Goal: Use online tool/utility

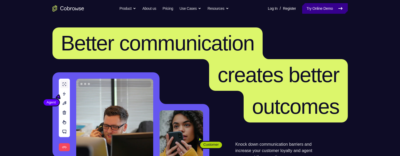
click at [316, 8] on link "Try Online Demo" at bounding box center [324, 8] width 45 height 11
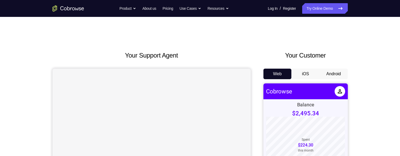
click at [333, 71] on button "Android" at bounding box center [333, 74] width 28 height 11
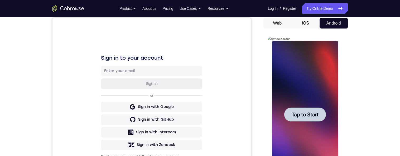
click at [314, 118] on div at bounding box center [305, 114] width 42 height 14
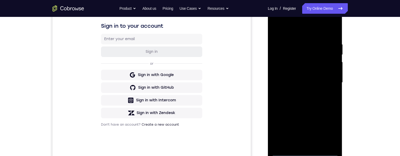
scroll to position [144, 0]
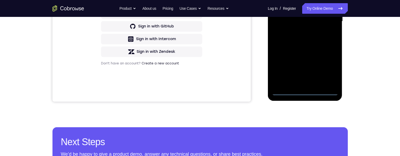
click at [303, 90] on div at bounding box center [305, 22] width 66 height 148
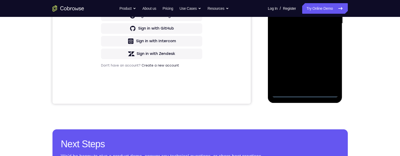
click at [330, 71] on div at bounding box center [305, 24] width 66 height 148
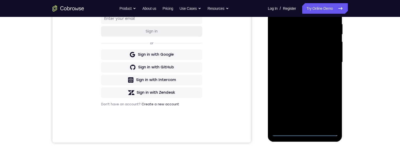
scroll to position [61, 0]
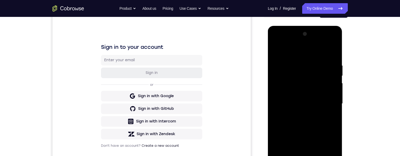
click at [294, 42] on div at bounding box center [305, 104] width 66 height 148
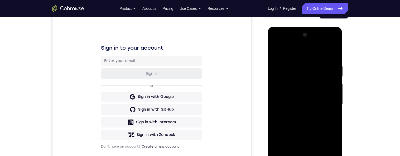
click at [289, 42] on div at bounding box center [305, 105] width 66 height 148
click at [289, 45] on div at bounding box center [305, 105] width 66 height 148
click at [293, 52] on div at bounding box center [305, 105] width 66 height 148
click at [294, 55] on div at bounding box center [305, 105] width 66 height 148
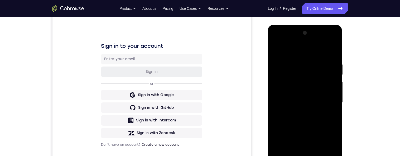
scroll to position [63, 0]
click at [277, 40] on div at bounding box center [305, 102] width 66 height 148
click at [329, 99] on div at bounding box center [305, 102] width 66 height 148
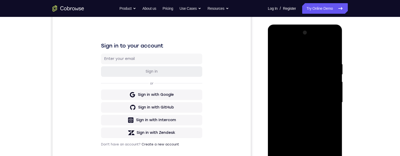
scroll to position [110, 0]
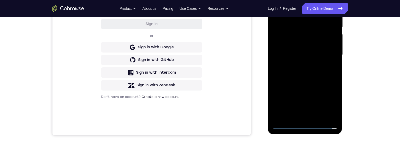
click at [299, 116] on div at bounding box center [305, 55] width 66 height 148
click at [310, 51] on div at bounding box center [305, 55] width 66 height 148
click at [284, 45] on div at bounding box center [305, 55] width 66 height 148
click at [322, 55] on div at bounding box center [305, 55] width 66 height 148
click at [307, 78] on div at bounding box center [305, 55] width 66 height 148
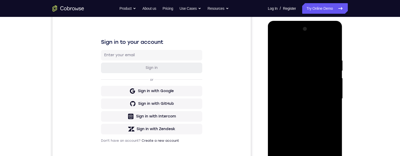
scroll to position [118, 0]
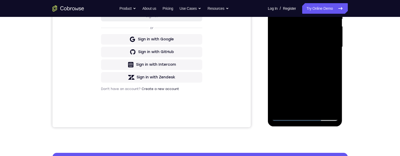
click at [318, 108] on div at bounding box center [305, 47] width 66 height 148
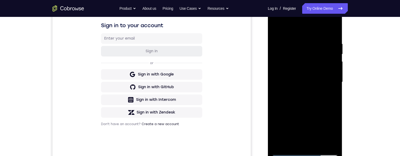
click at [315, 111] on div at bounding box center [305, 82] width 66 height 148
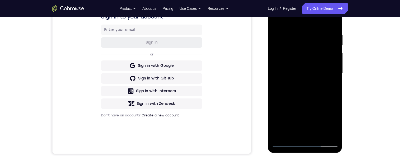
scroll to position [94, 0]
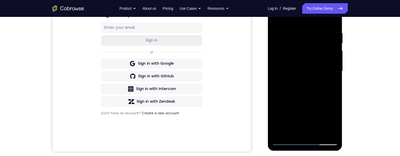
click at [310, 74] on div at bounding box center [305, 71] width 66 height 148
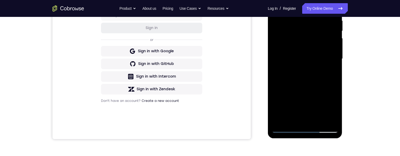
scroll to position [106, 0]
click at [330, 72] on div at bounding box center [305, 59] width 66 height 148
click at [327, 73] on div at bounding box center [305, 59] width 66 height 148
click at [330, 73] on div at bounding box center [305, 59] width 66 height 148
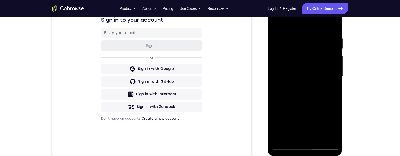
scroll to position [83, 0]
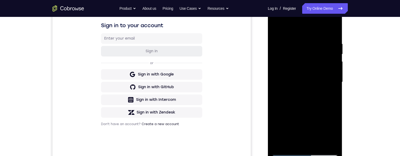
click at [275, 32] on div at bounding box center [305, 82] width 66 height 148
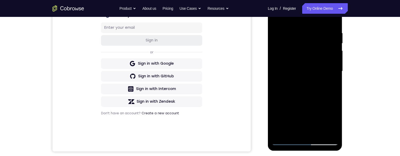
scroll to position [96, 0]
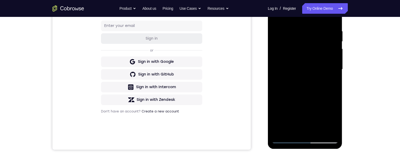
click at [320, 72] on div at bounding box center [305, 70] width 66 height 148
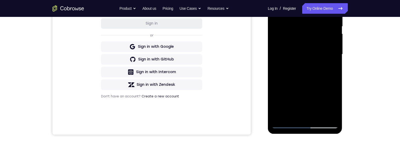
scroll to position [112, 0]
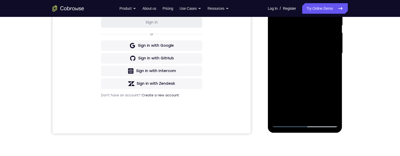
click at [332, 66] on div at bounding box center [305, 53] width 66 height 148
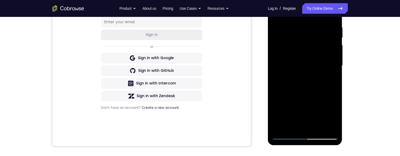
scroll to position [100, 0]
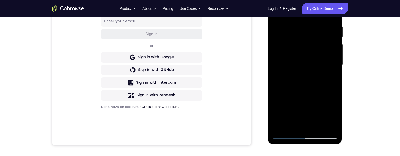
click at [331, 79] on div at bounding box center [305, 65] width 66 height 148
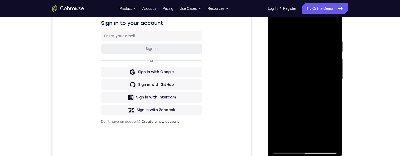
scroll to position [68, 0]
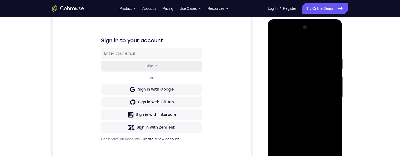
click at [275, 46] on div at bounding box center [305, 97] width 66 height 148
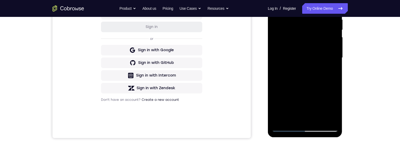
scroll to position [110, 0]
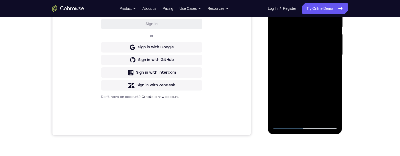
click at [313, 57] on div at bounding box center [305, 55] width 66 height 148
click at [307, 106] on div at bounding box center [305, 55] width 66 height 148
click at [311, 105] on div at bounding box center [305, 55] width 66 height 148
click at [331, 70] on div at bounding box center [305, 55] width 66 height 148
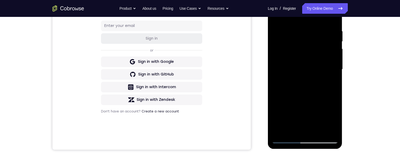
scroll to position [75, 0]
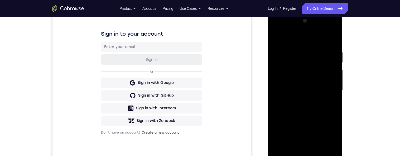
click at [276, 37] on div at bounding box center [305, 91] width 66 height 148
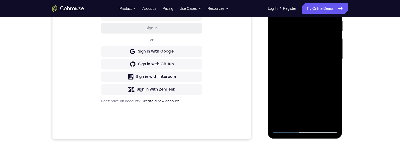
click at [320, 95] on div at bounding box center [305, 59] width 66 height 148
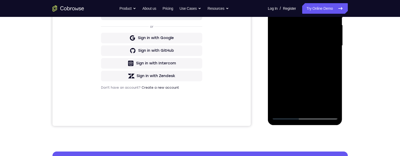
scroll to position [120, 0]
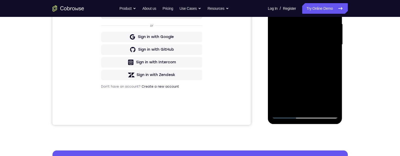
click at [328, 60] on div at bounding box center [305, 45] width 66 height 148
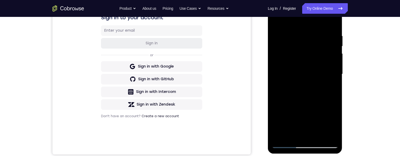
scroll to position [76, 0]
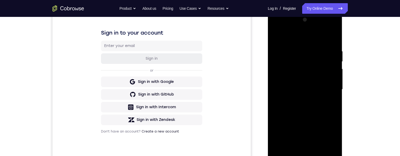
click at [273, 38] on div at bounding box center [305, 90] width 66 height 148
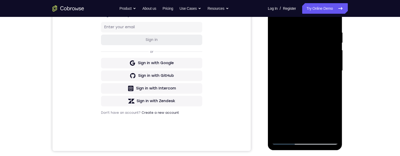
click at [307, 94] on div at bounding box center [305, 71] width 66 height 148
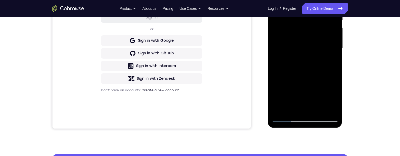
scroll to position [126, 0]
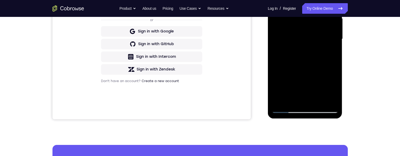
click at [297, 101] on div at bounding box center [305, 39] width 66 height 148
click at [331, 52] on div at bounding box center [305, 39] width 66 height 148
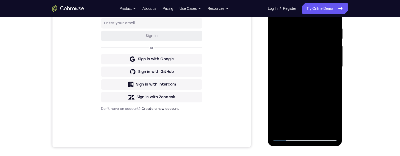
scroll to position [94, 0]
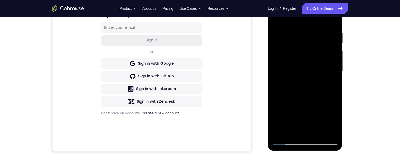
click at [275, 21] on div at bounding box center [305, 71] width 66 height 148
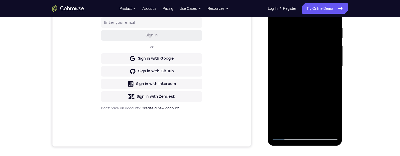
click at [308, 90] on div at bounding box center [305, 66] width 66 height 148
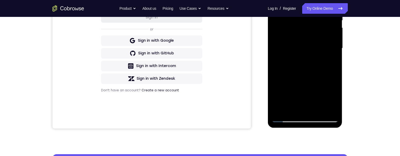
click at [329, 64] on div at bounding box center [305, 48] width 66 height 148
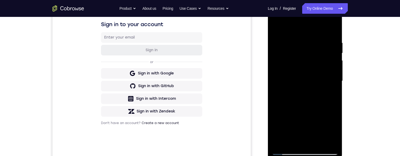
click at [275, 31] on div at bounding box center [305, 81] width 66 height 148
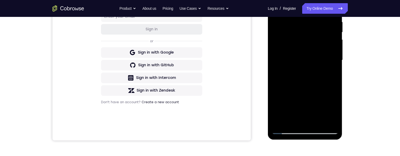
click at [314, 94] on div at bounding box center [305, 60] width 66 height 148
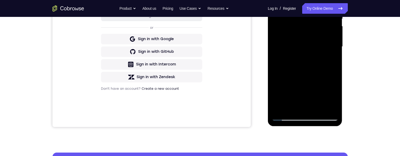
scroll to position [123, 0]
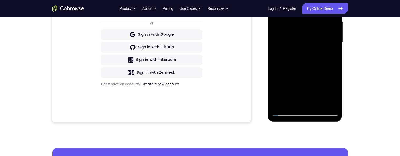
click at [334, 95] on div at bounding box center [305, 42] width 66 height 148
click at [330, 55] on div at bounding box center [305, 42] width 66 height 148
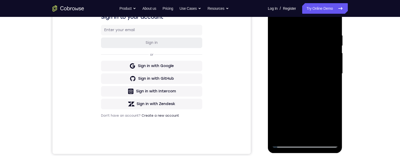
click at [276, 22] on div at bounding box center [305, 74] width 66 height 148
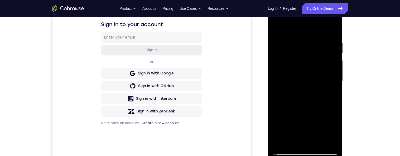
scroll to position [91, 0]
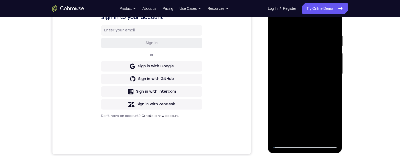
click at [277, 21] on div at bounding box center [305, 74] width 66 height 148
click at [299, 28] on div at bounding box center [305, 74] width 66 height 148
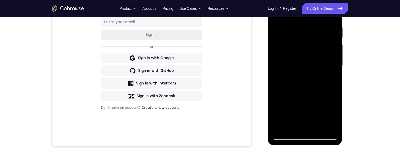
scroll to position [104, 0]
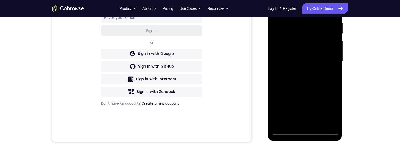
click at [331, 60] on div at bounding box center [305, 62] width 66 height 148
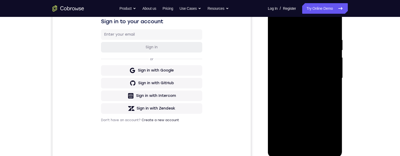
click at [331, 73] on div at bounding box center [305, 78] width 66 height 148
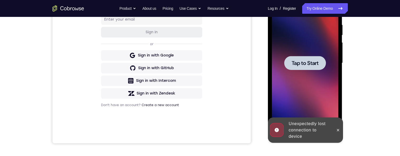
scroll to position [82, 0]
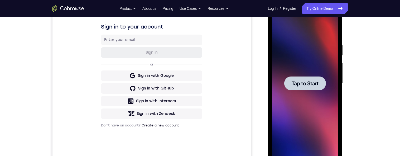
click at [314, 91] on div at bounding box center [305, 83] width 66 height 148
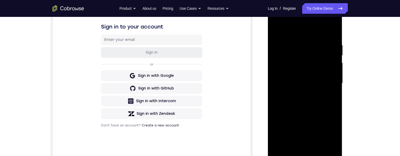
click at [261, 61] on div "Your Support Agent Your Customer Web iOS Android" at bounding box center [199, 66] width 295 height 195
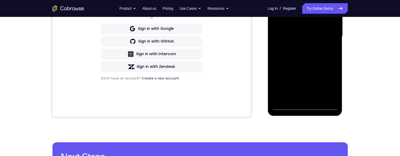
click at [305, 108] on div at bounding box center [305, 37] width 66 height 148
click at [327, 84] on div at bounding box center [305, 37] width 66 height 148
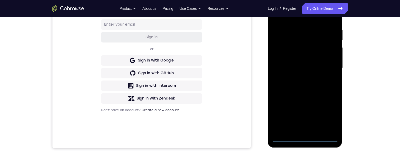
scroll to position [47, 0]
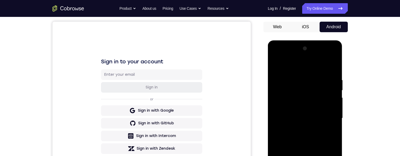
click at [292, 58] on div at bounding box center [305, 118] width 66 height 148
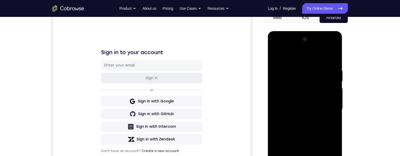
click at [328, 103] on div at bounding box center [305, 109] width 66 height 148
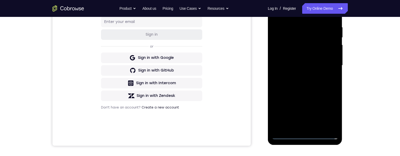
scroll to position [127, 0]
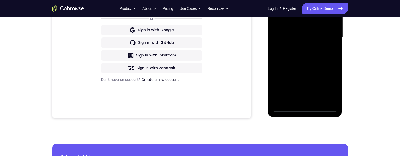
click at [299, 101] on div at bounding box center [305, 38] width 66 height 148
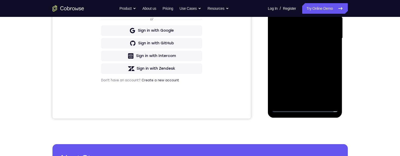
click at [307, 36] on div at bounding box center [305, 38] width 66 height 148
click at [335, 88] on div at bounding box center [305, 38] width 66 height 148
click at [300, 30] on div at bounding box center [305, 38] width 66 height 148
click at [320, 41] on div at bounding box center [305, 38] width 66 height 148
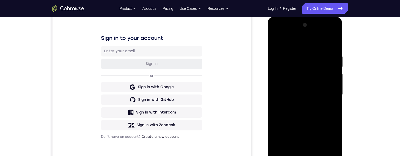
scroll to position [86, 0]
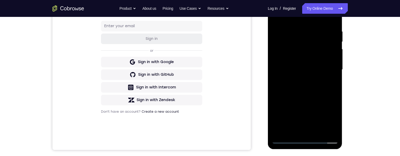
click at [312, 89] on div at bounding box center [305, 70] width 66 height 148
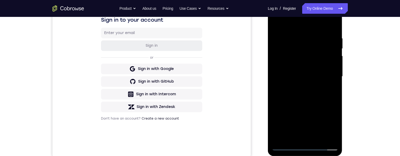
scroll to position [95, 0]
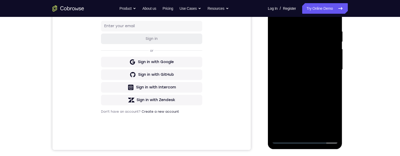
click at [317, 91] on div at bounding box center [305, 70] width 66 height 148
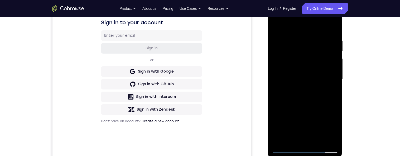
click at [298, 39] on div at bounding box center [305, 79] width 66 height 148
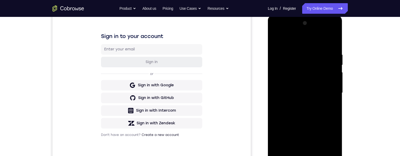
click at [328, 89] on div at bounding box center [305, 93] width 66 height 148
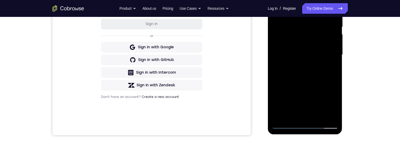
scroll to position [141, 0]
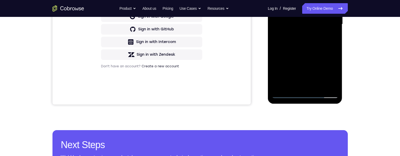
click at [368, 51] on div "Your Support Agent Your Customer Web iOS Android Next Steps We’d be happy to gi…" at bounding box center [199, 50] width 337 height 348
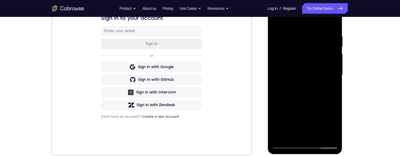
scroll to position [97, 0]
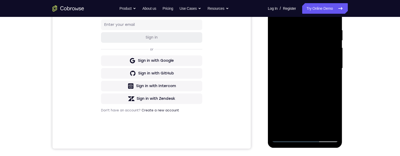
click at [334, 71] on div at bounding box center [305, 68] width 66 height 148
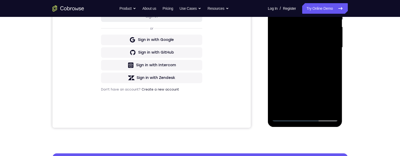
click at [324, 115] on div at bounding box center [305, 48] width 66 height 148
click at [324, 116] on div at bounding box center [305, 48] width 66 height 148
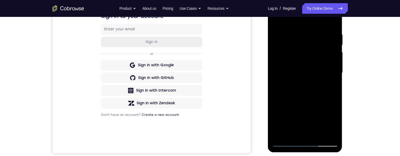
scroll to position [84, 0]
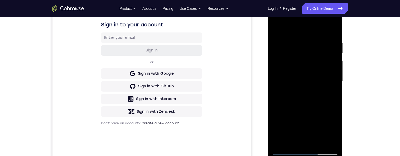
click at [307, 86] on div at bounding box center [305, 81] width 66 height 148
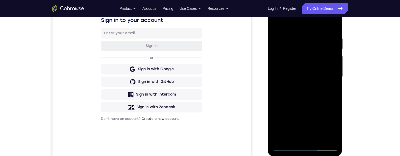
scroll to position [81, 0]
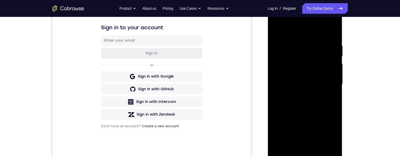
click at [331, 33] on div at bounding box center [305, 84] width 66 height 148
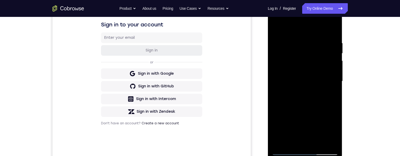
scroll to position [125, 0]
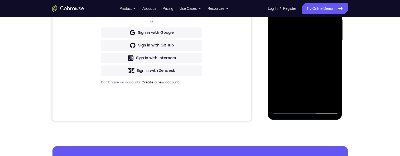
click at [318, 103] on div at bounding box center [305, 41] width 66 height 148
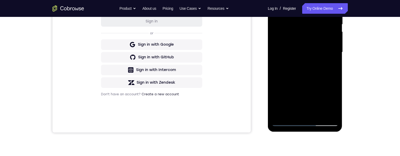
click at [315, 80] on div at bounding box center [305, 52] width 66 height 148
click at [311, 58] on div at bounding box center [305, 52] width 66 height 148
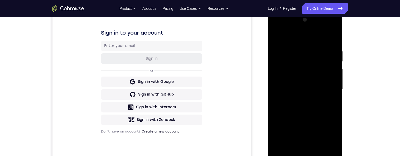
scroll to position [72, 0]
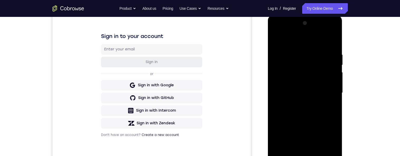
click at [275, 42] on div at bounding box center [305, 93] width 66 height 148
click at [314, 87] on div at bounding box center [305, 93] width 66 height 148
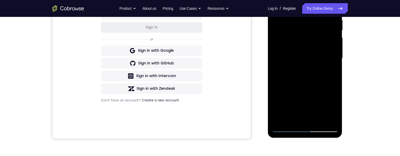
scroll to position [123, 0]
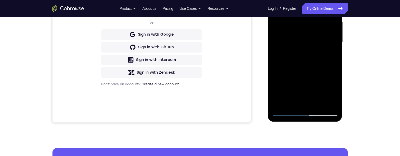
click at [331, 56] on div at bounding box center [305, 42] width 66 height 148
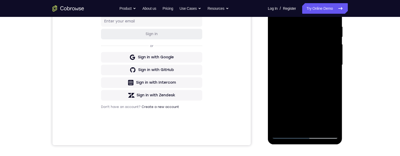
scroll to position [88, 0]
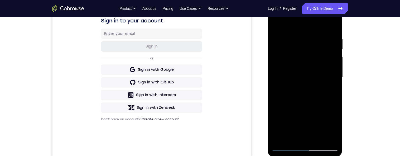
click at [276, 24] on div at bounding box center [305, 77] width 66 height 148
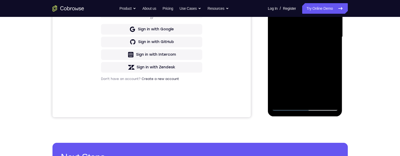
scroll to position [92, 0]
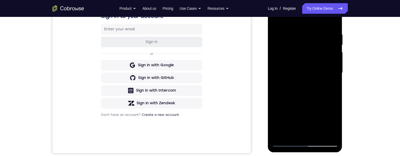
click at [276, 21] on div at bounding box center [305, 73] width 66 height 148
click at [308, 33] on div at bounding box center [305, 73] width 66 height 148
click at [334, 69] on div at bounding box center [305, 73] width 66 height 148
click at [334, 66] on div at bounding box center [305, 73] width 66 height 148
click at [334, 65] on div at bounding box center [305, 73] width 66 height 148
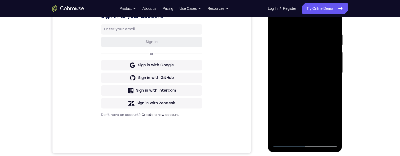
click at [334, 63] on div at bounding box center [305, 73] width 66 height 148
click at [332, 62] on div at bounding box center [305, 73] width 66 height 148
click at [332, 63] on div at bounding box center [305, 73] width 66 height 148
click at [322, 99] on div at bounding box center [305, 73] width 66 height 148
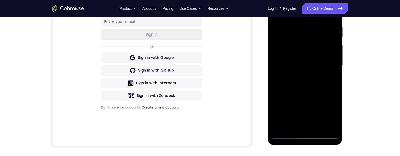
click at [295, 84] on div at bounding box center [305, 66] width 66 height 148
